Goal: Information Seeking & Learning: Understand process/instructions

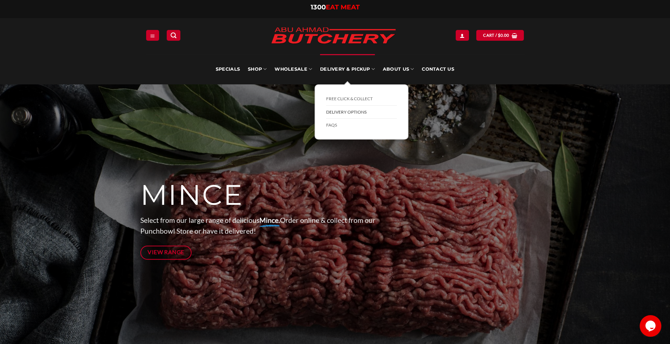
click at [347, 110] on link "Delivery Options" at bounding box center [361, 112] width 71 height 13
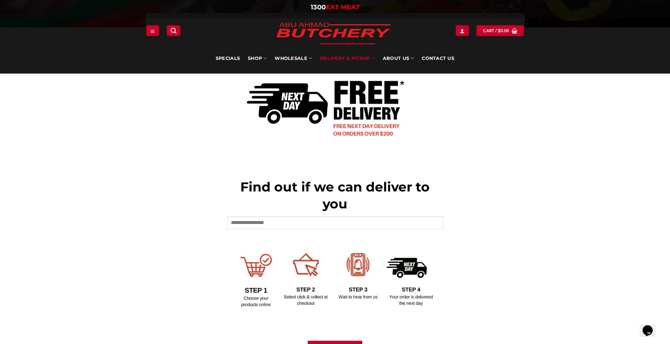
scroll to position [187, 0]
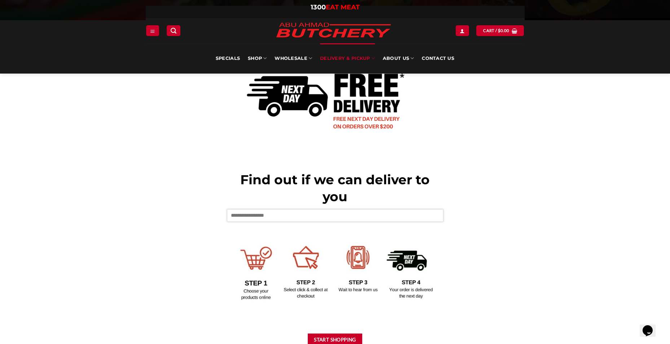
click at [283, 216] on input "text" at bounding box center [335, 215] width 216 height 12
type input "****"
